Goal: Navigation & Orientation: Find specific page/section

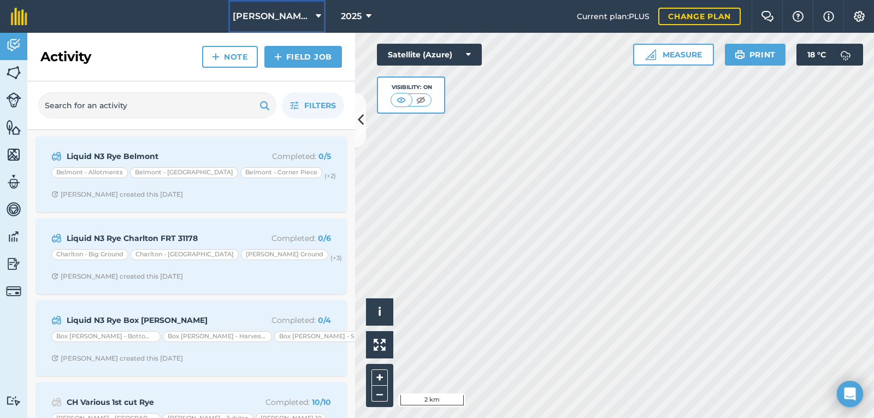
click at [316, 13] on icon at bounding box center [318, 16] width 5 height 13
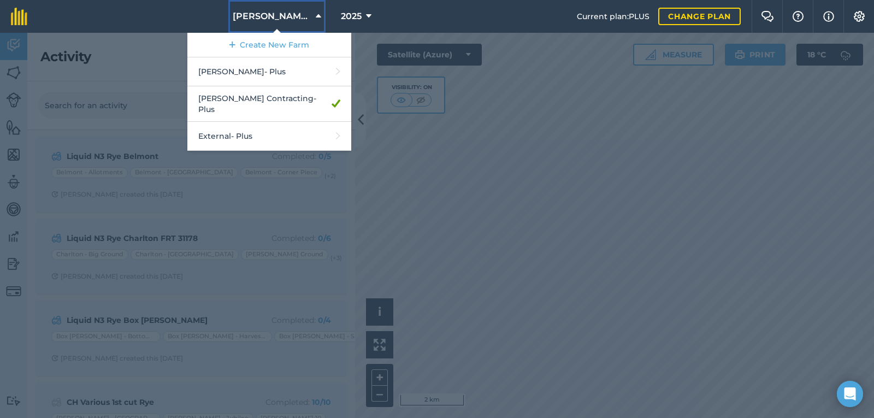
click at [318, 16] on icon at bounding box center [318, 16] width 5 height 13
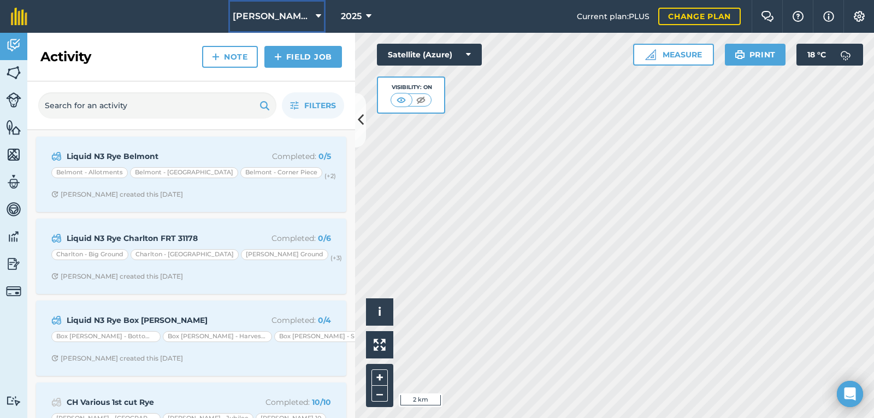
click at [317, 16] on icon at bounding box center [318, 16] width 5 height 13
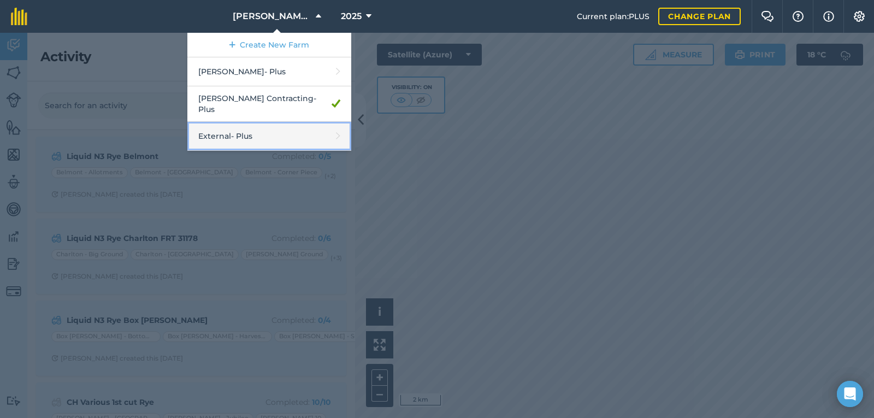
click at [273, 137] on link "External - Plus" at bounding box center [269, 136] width 164 height 29
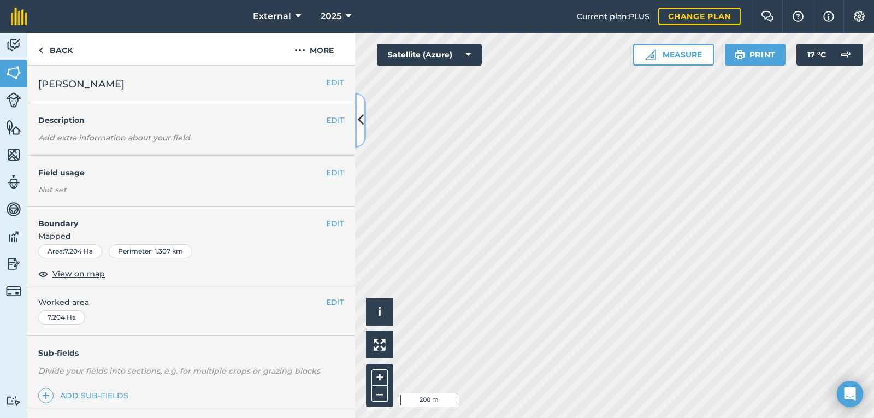
click at [355, 117] on button at bounding box center [360, 120] width 11 height 55
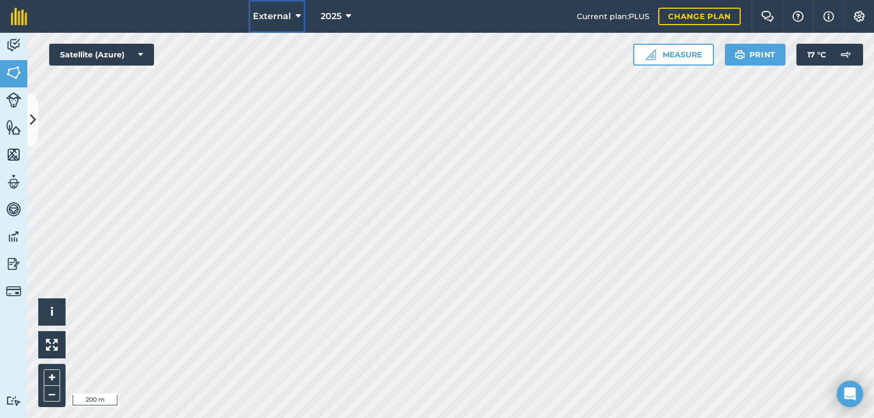
click at [299, 14] on icon at bounding box center [298, 16] width 5 height 13
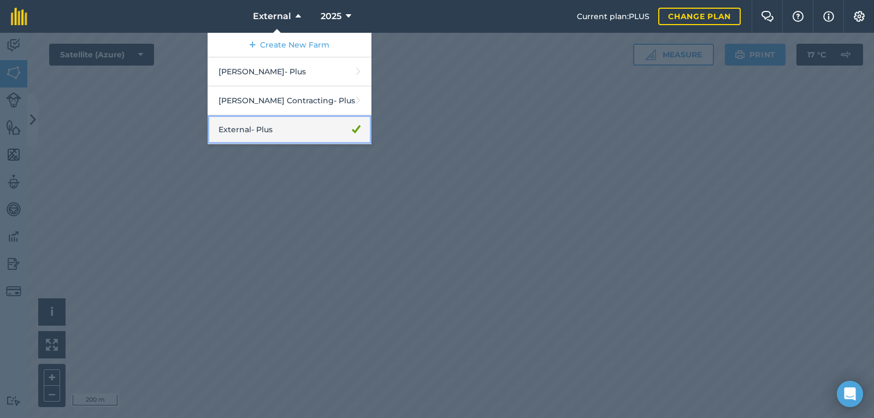
click at [301, 126] on link "External - Plus" at bounding box center [290, 129] width 164 height 29
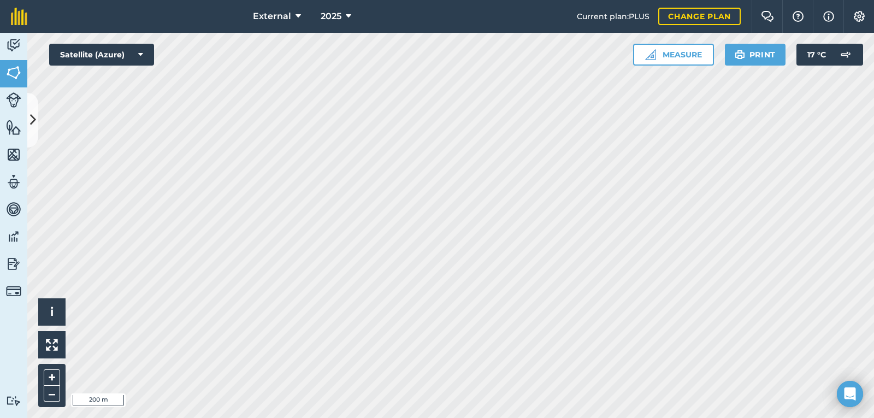
click at [512, 30] on div "External 2025 Current plan : PLUS Change plan Farm Chat Help Info Settings Exte…" at bounding box center [437, 209] width 874 height 418
click at [36, 112] on icon at bounding box center [33, 119] width 6 height 19
